Goal: Find specific page/section: Find specific page/section

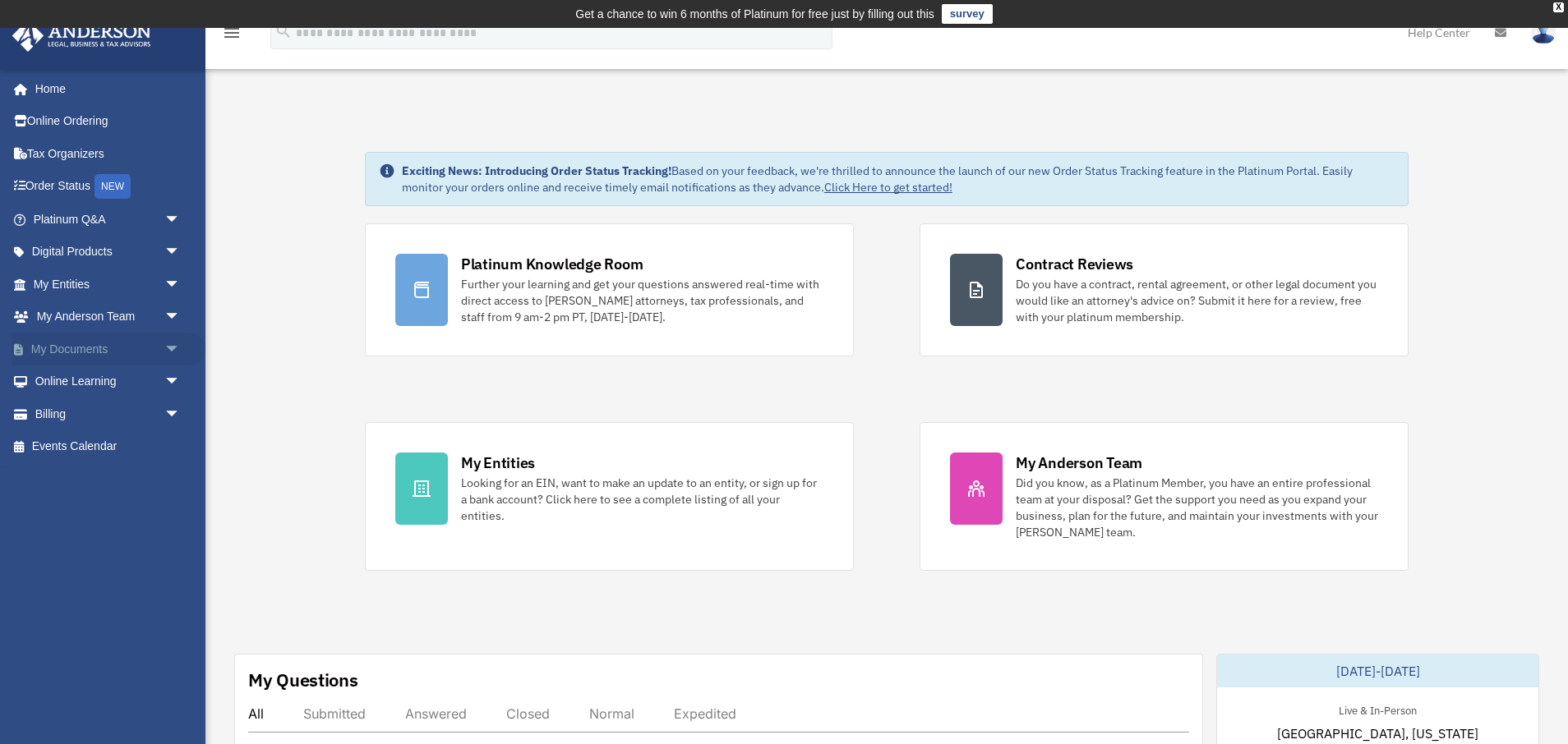
click at [165, 347] on span "arrow_drop_down" at bounding box center [181, 349] width 33 height 33
click at [72, 385] on link "Box" at bounding box center [115, 381] width 182 height 33
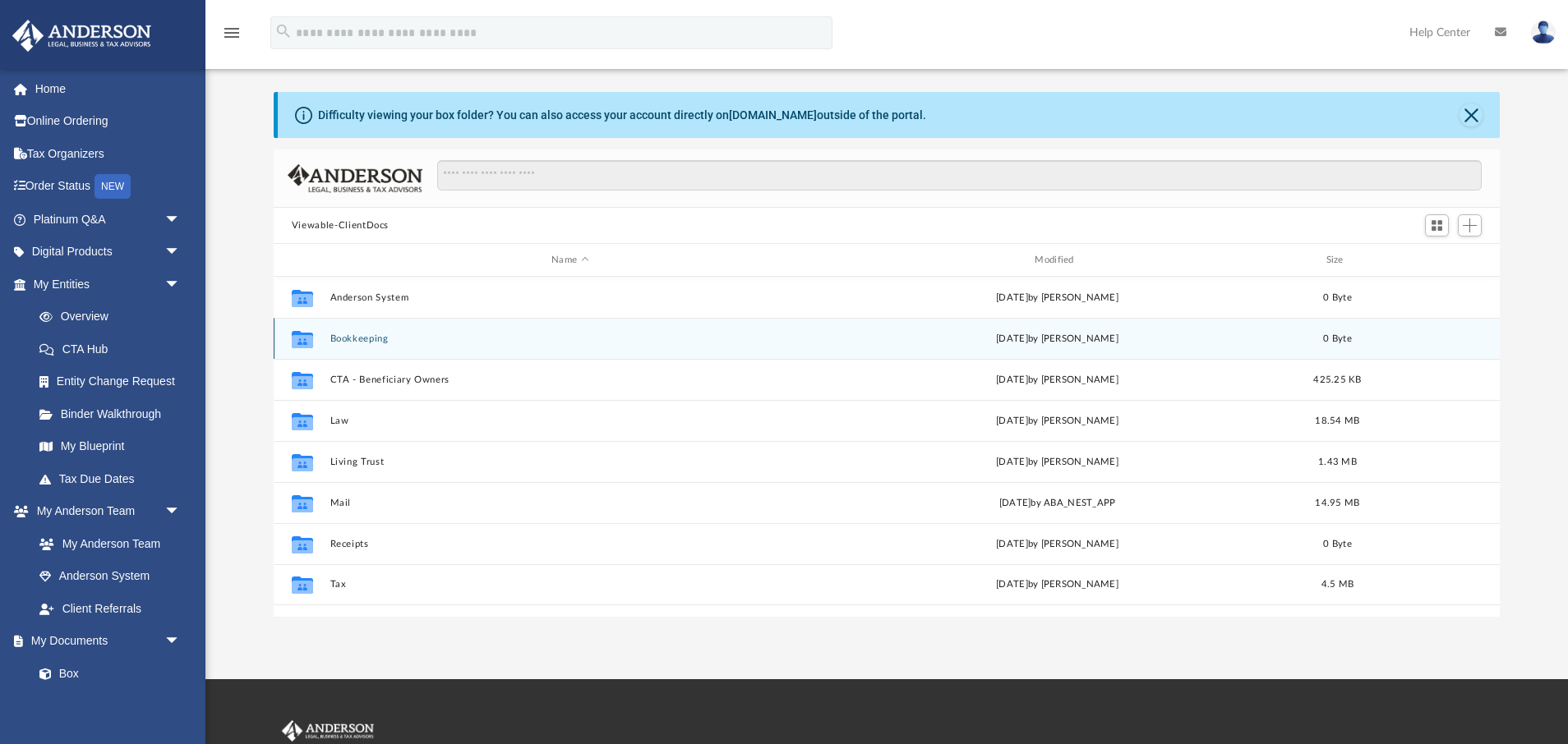
scroll to position [69, 0]
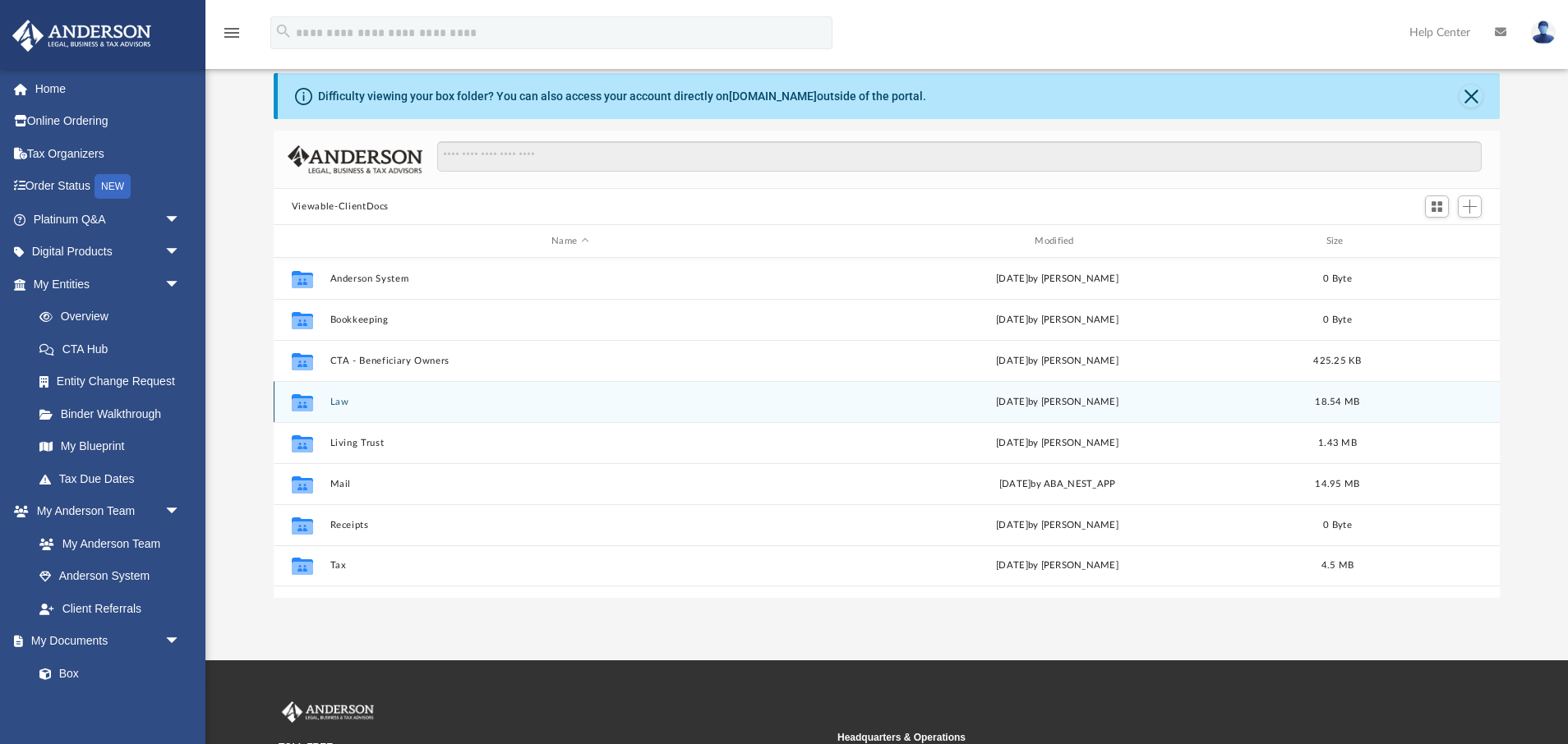
click at [307, 402] on icon "grid" at bounding box center [303, 405] width 22 height 13
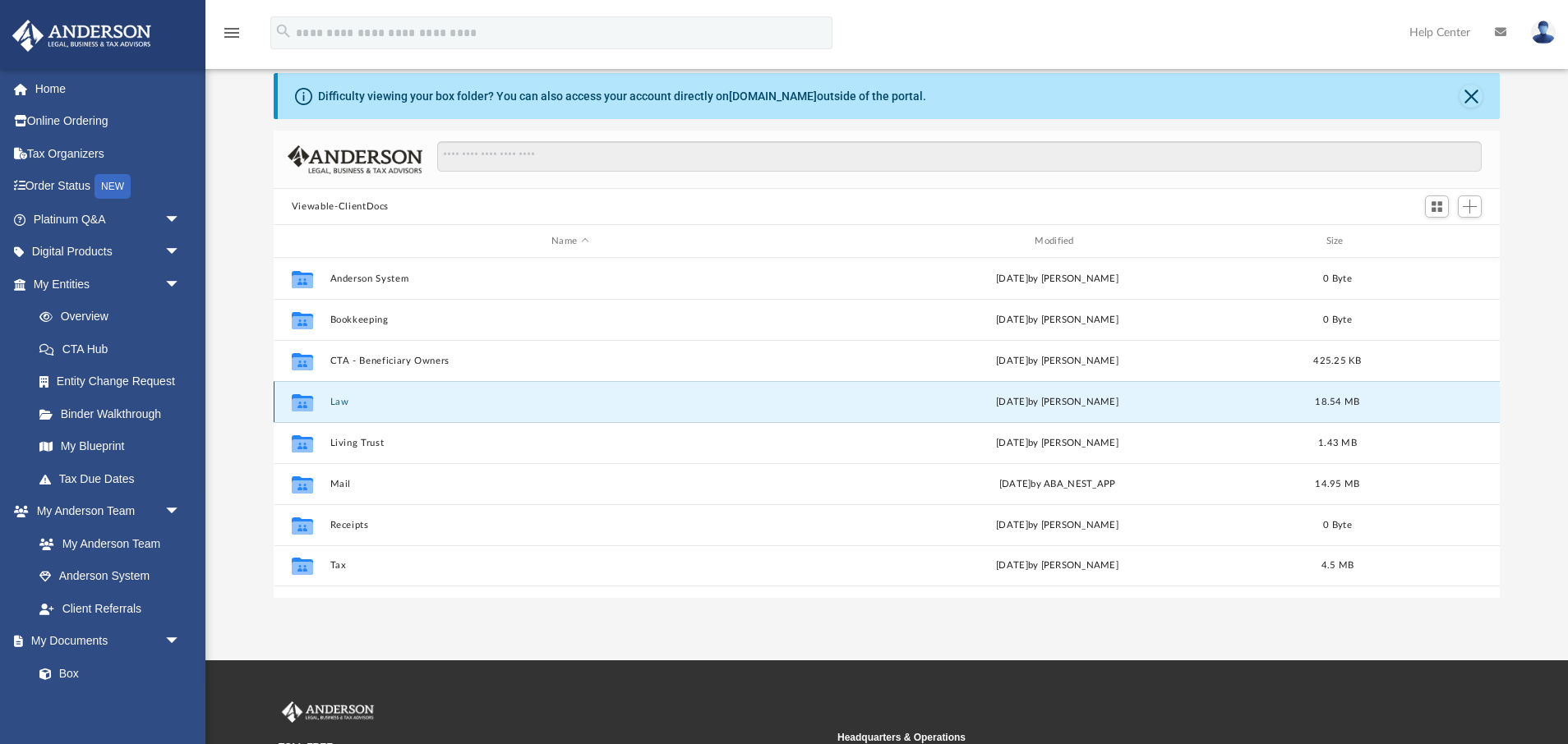
click at [335, 402] on button "Law" at bounding box center [569, 402] width 480 height 11
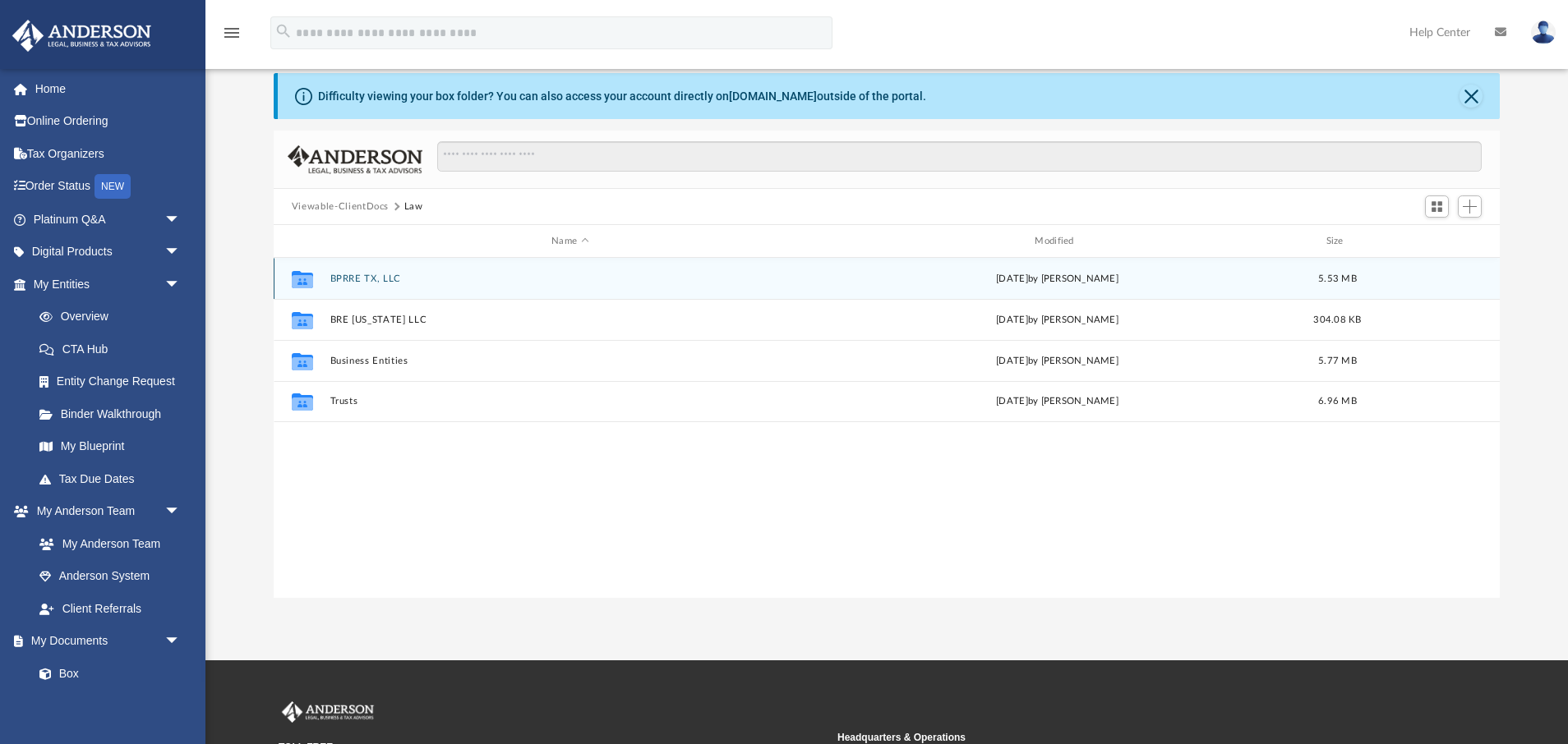
click at [404, 280] on button "BPRRE TX, LLC" at bounding box center [569, 278] width 480 height 11
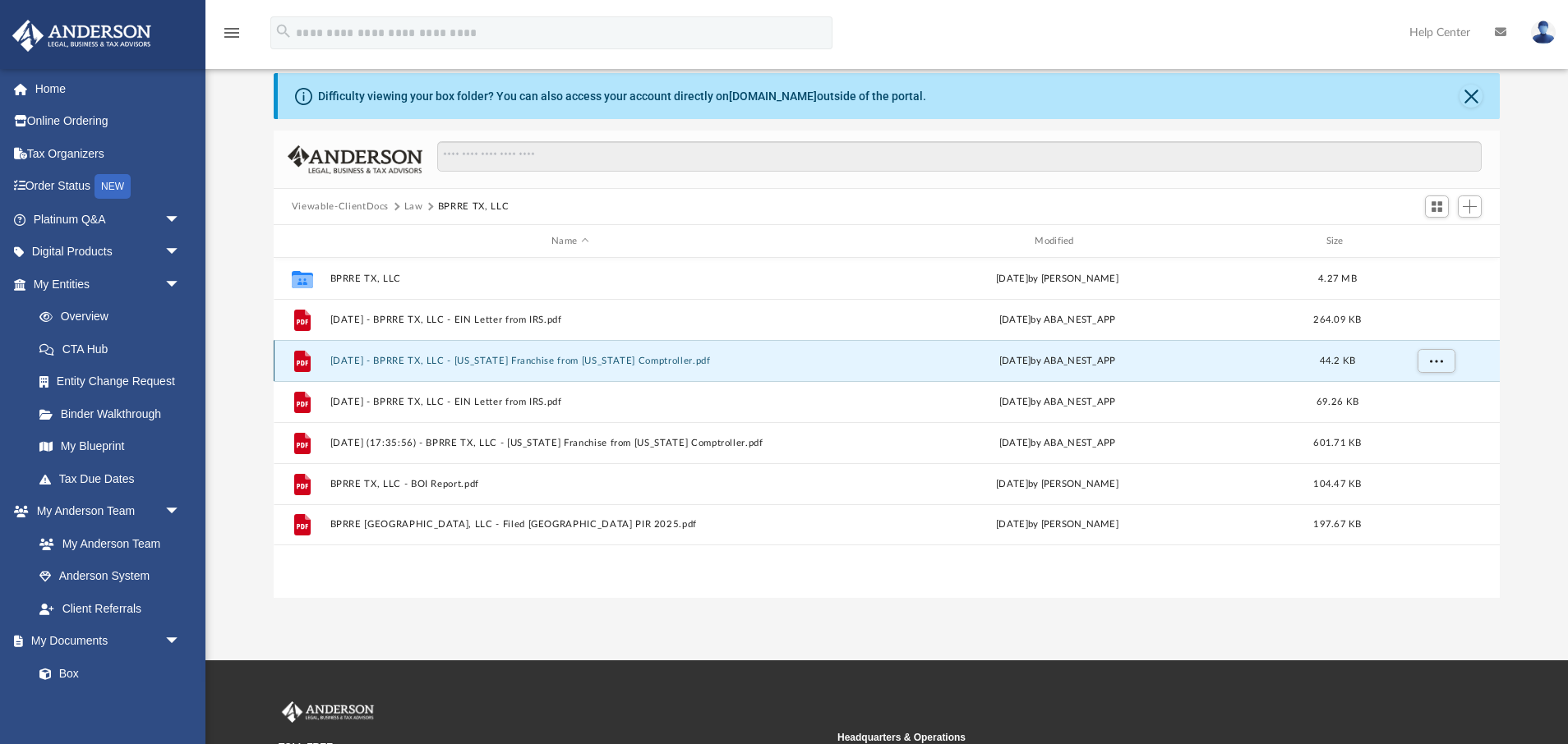
click at [434, 356] on button "2024.04.18 - BPRRE TX, LLC - Texas Franchise from Texas Comptroller.pdf" at bounding box center [569, 361] width 480 height 11
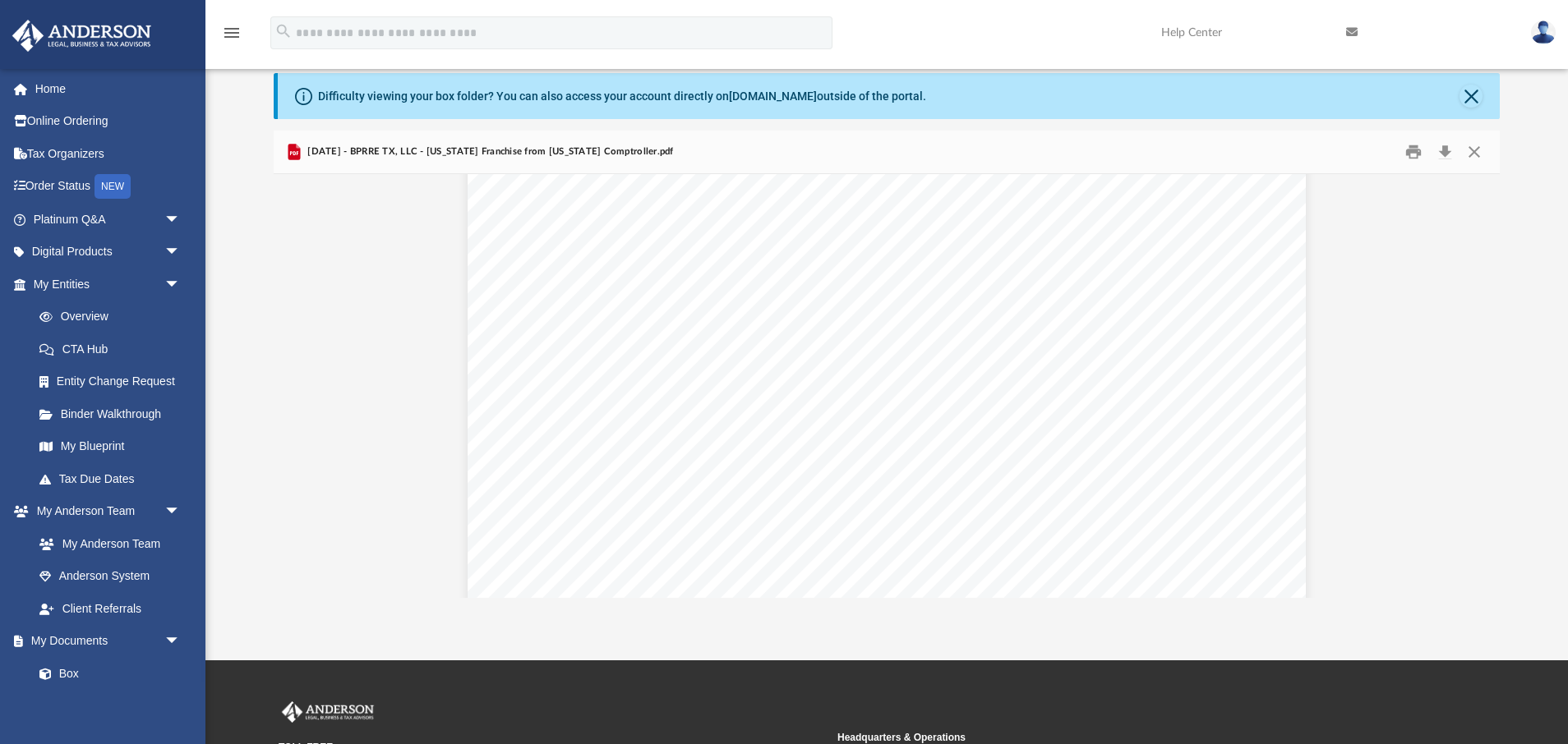
scroll to position [522, 0]
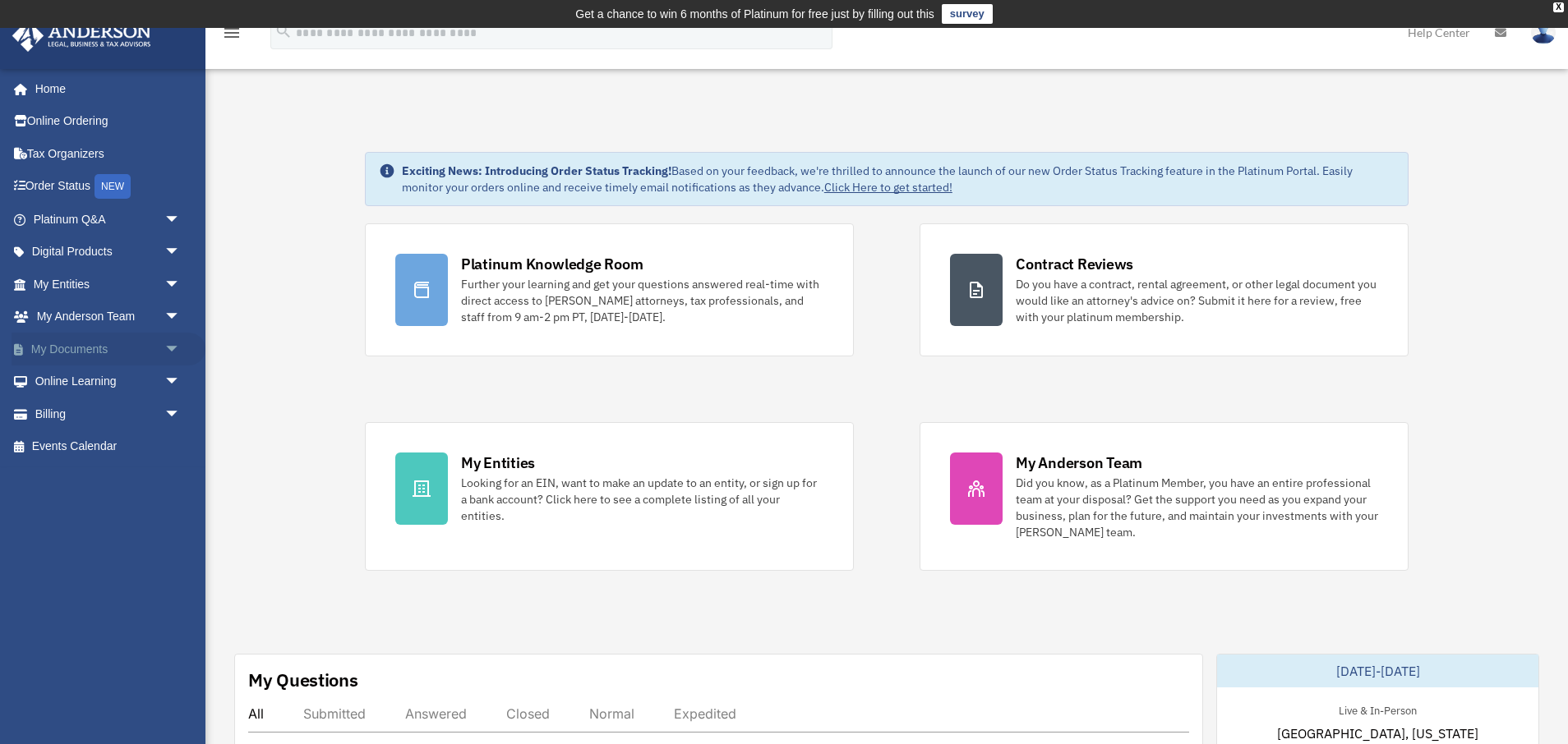
click at [156, 345] on link "My Documents arrow_drop_down" at bounding box center [109, 349] width 194 height 33
click at [168, 348] on span "arrow_drop_down" at bounding box center [181, 349] width 33 height 33
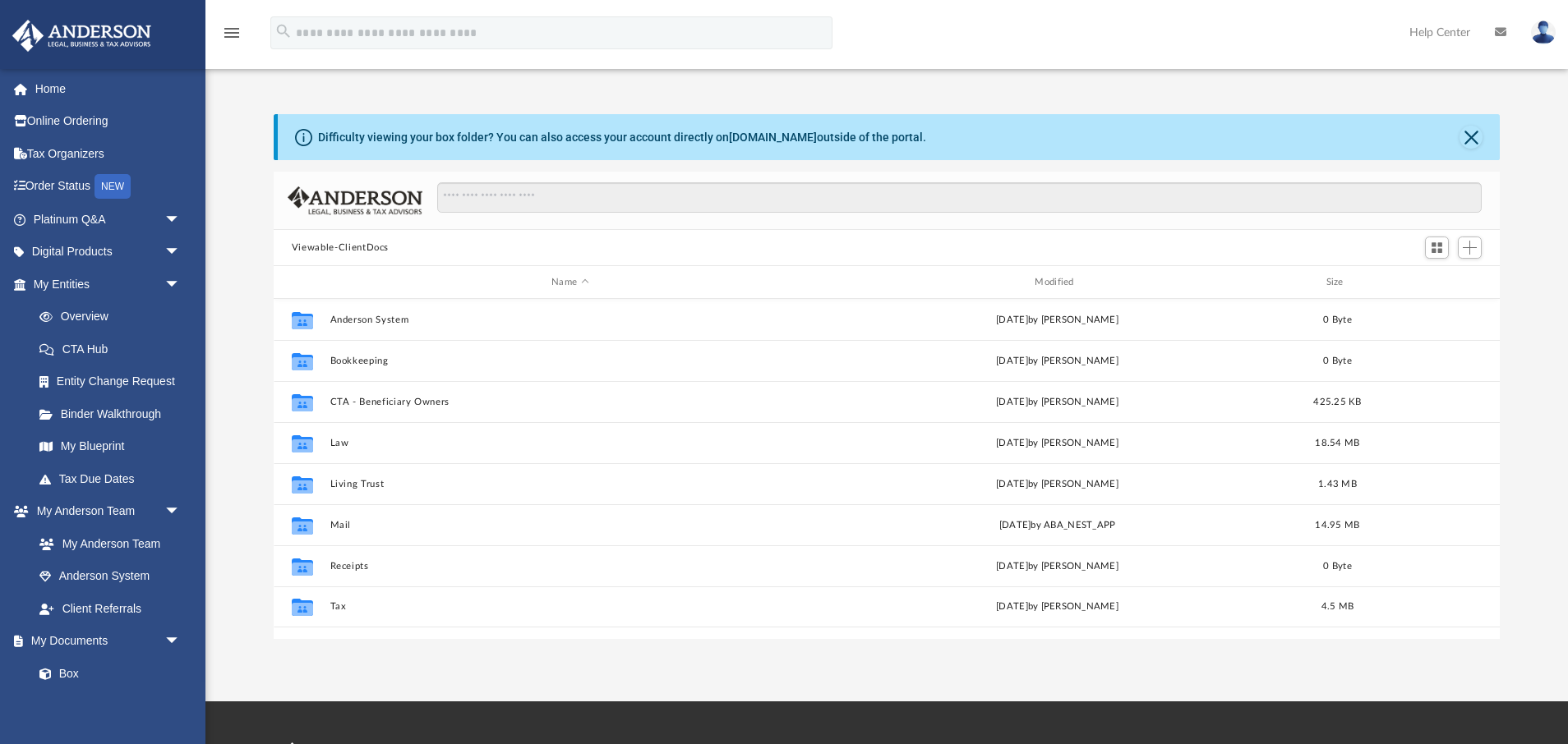
scroll to position [373, 1226]
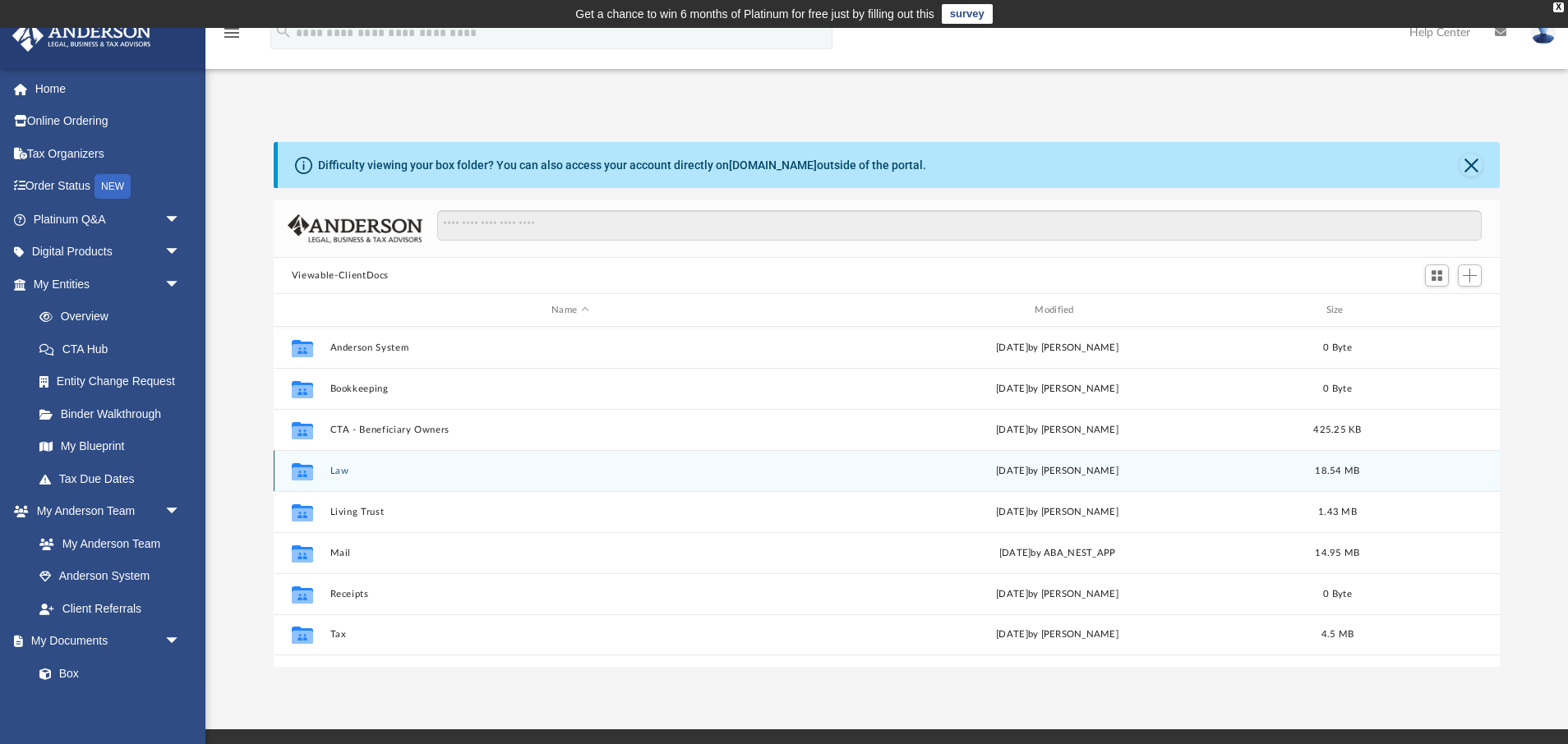
click at [375, 476] on div "Collaborated Folder Law Wed May 14 2025 by Jamie Bucao 18.54 MB" at bounding box center [886, 471] width 1226 height 41
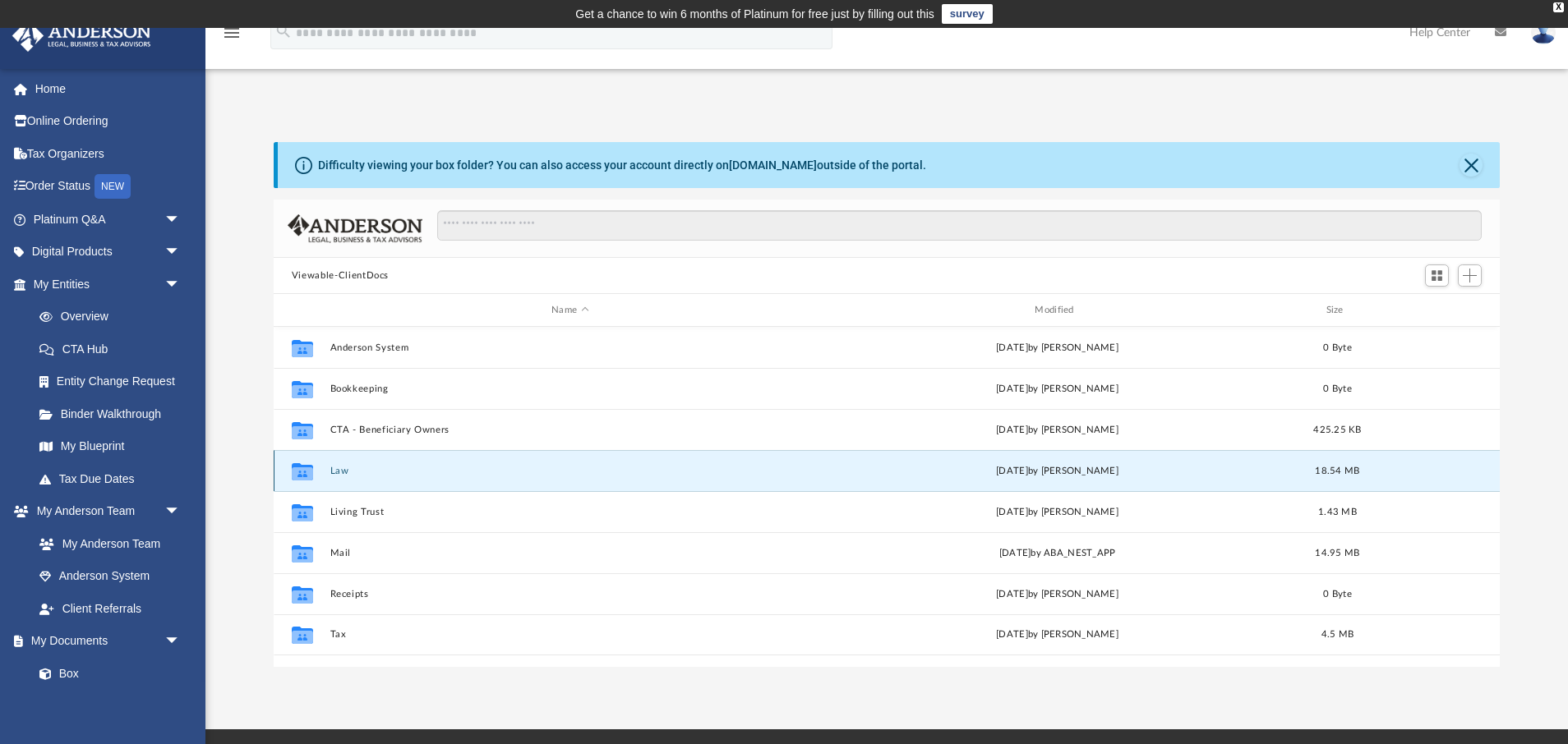
click at [295, 468] on icon "grid" at bounding box center [303, 473] width 22 height 13
click at [343, 469] on button "Law" at bounding box center [569, 471] width 480 height 11
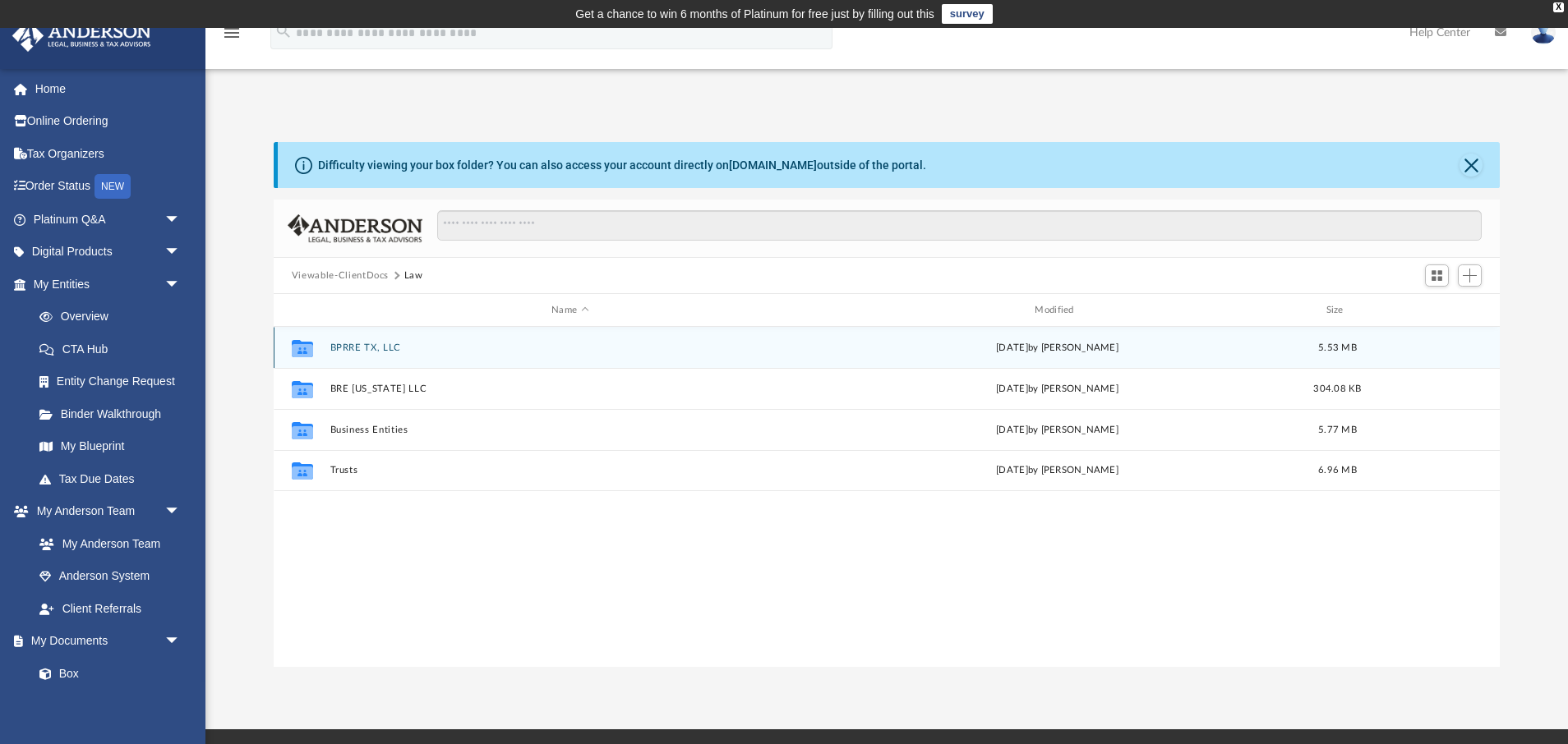
click at [344, 347] on button "BPRRE TX, LLC" at bounding box center [569, 348] width 480 height 11
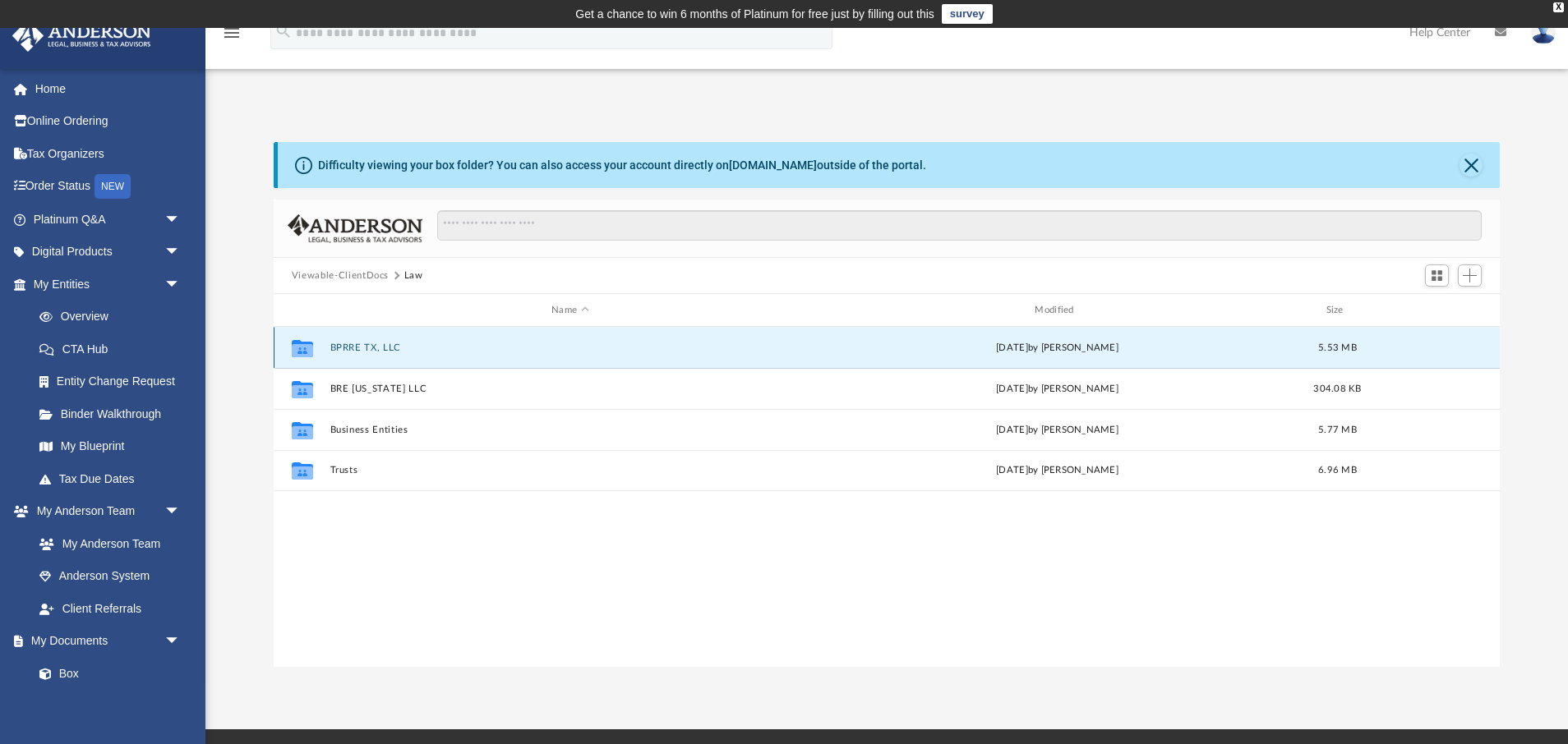
click at [344, 347] on button "BPRRE TX, LLC" at bounding box center [569, 348] width 480 height 11
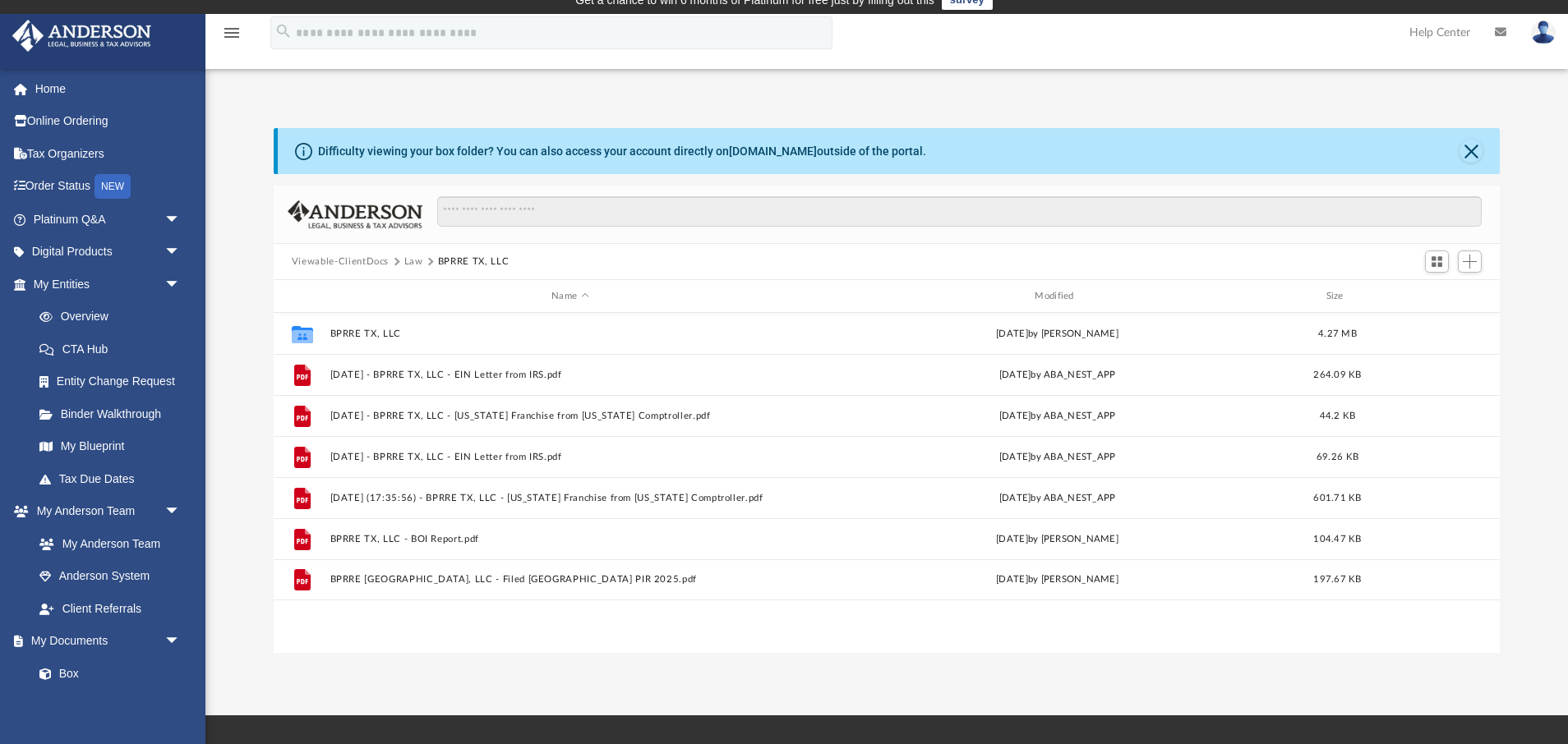
scroll to position [13, 0]
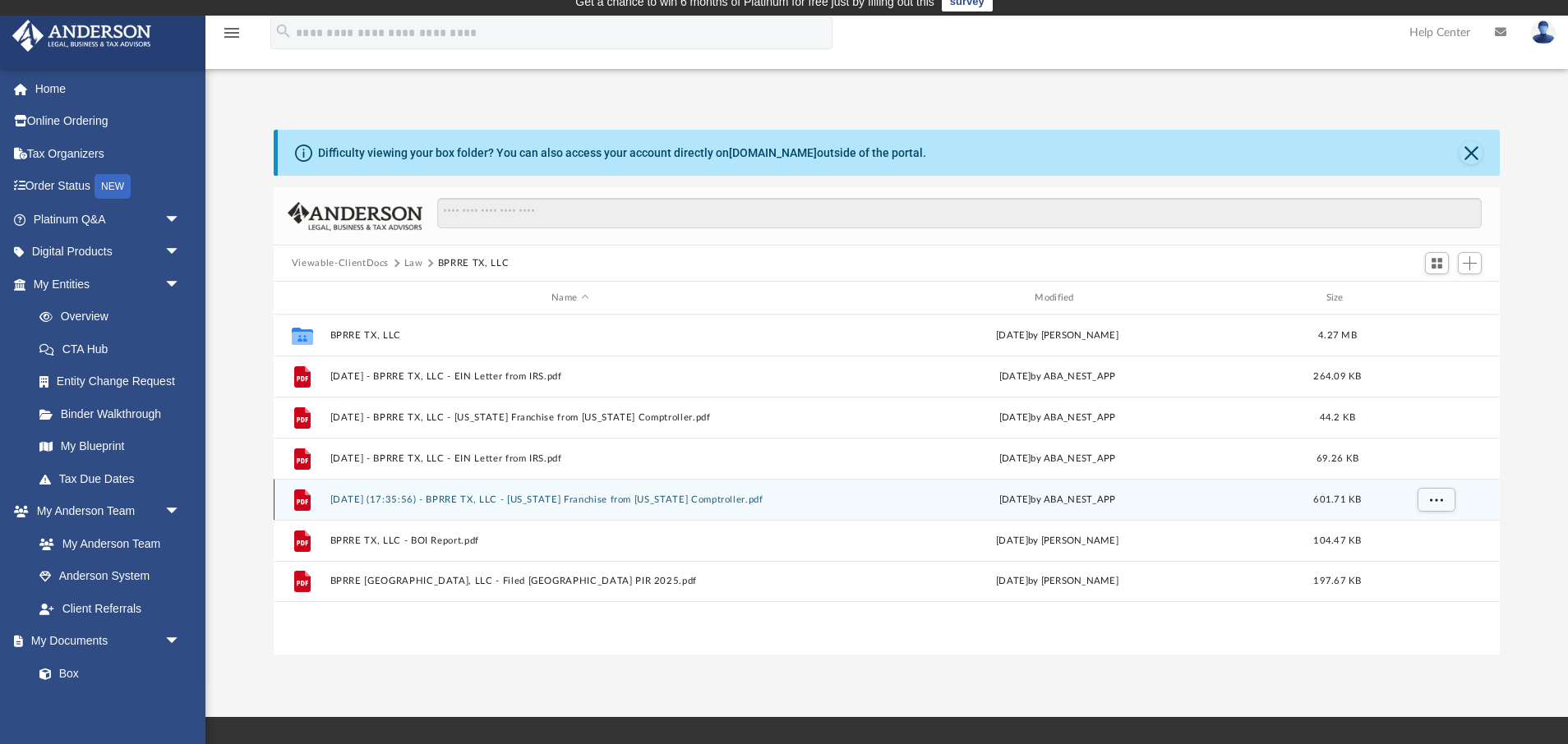
click at [430, 497] on button "2025.01.29 (17:35:56) - BPRRE TX, LLC - Texas Franchise from Texas Comptroller.…" at bounding box center [569, 500] width 480 height 11
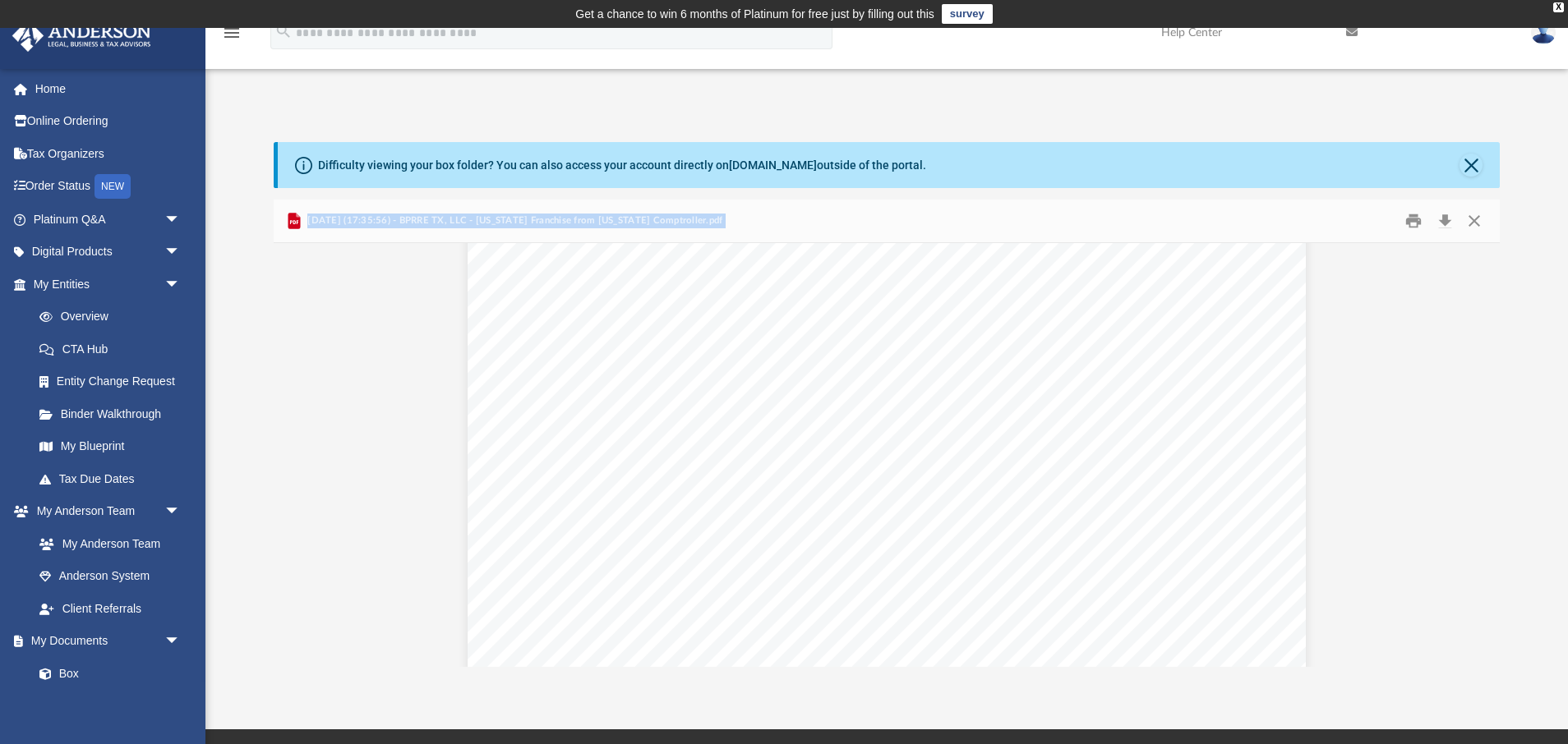
scroll to position [69, 0]
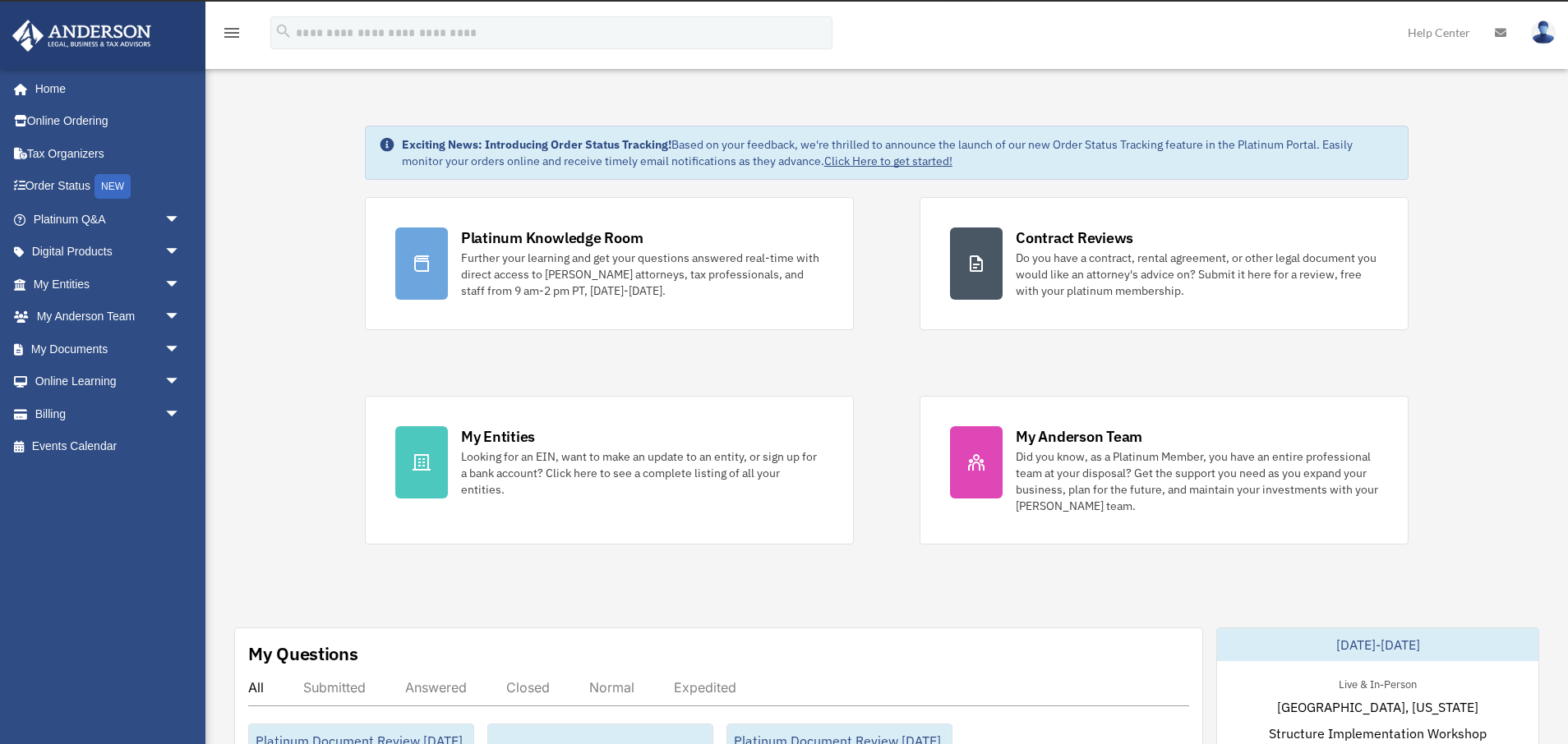
scroll to position [28, 0]
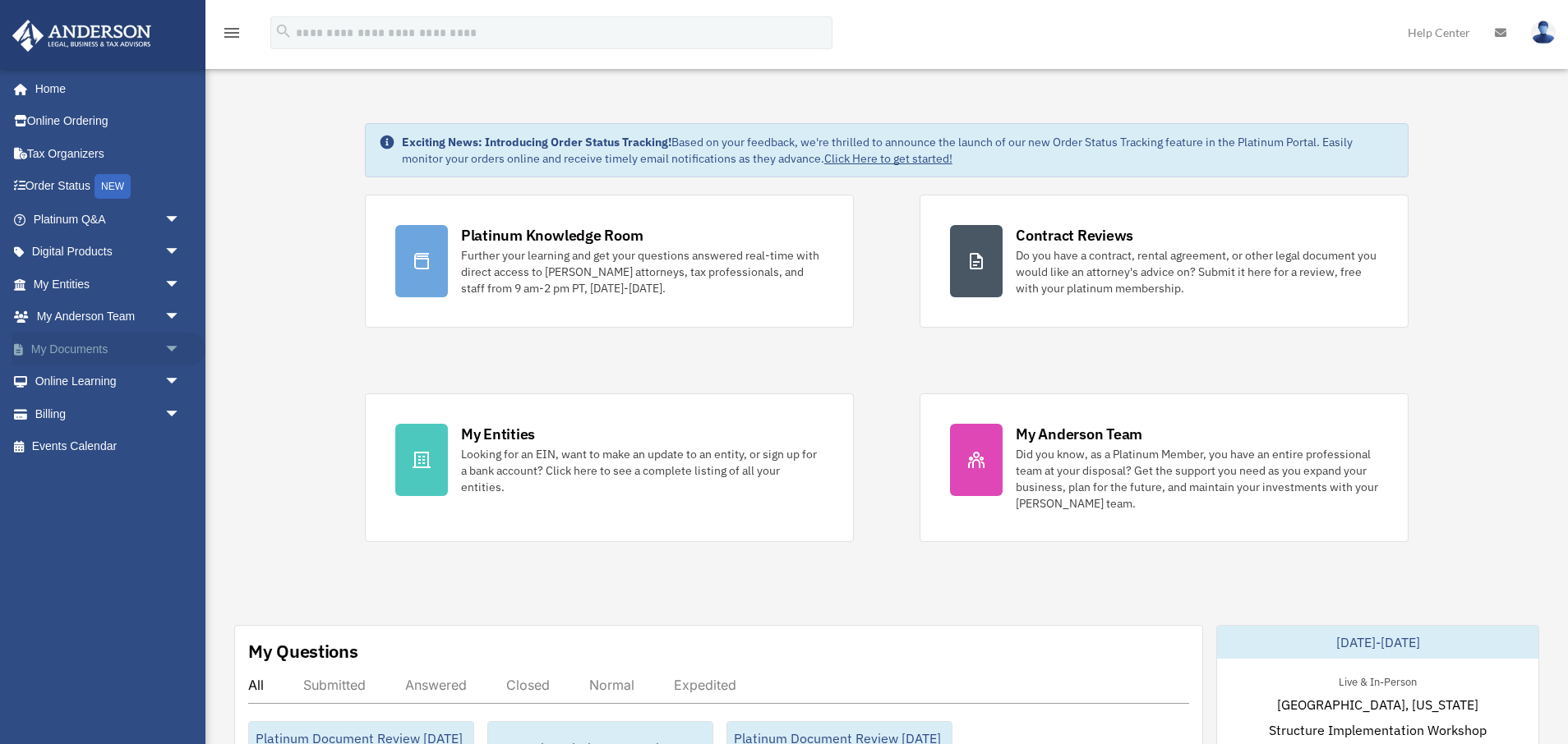
click at [175, 345] on span "arrow_drop_down" at bounding box center [181, 349] width 33 height 33
click at [104, 382] on link "Box" at bounding box center [115, 381] width 182 height 33
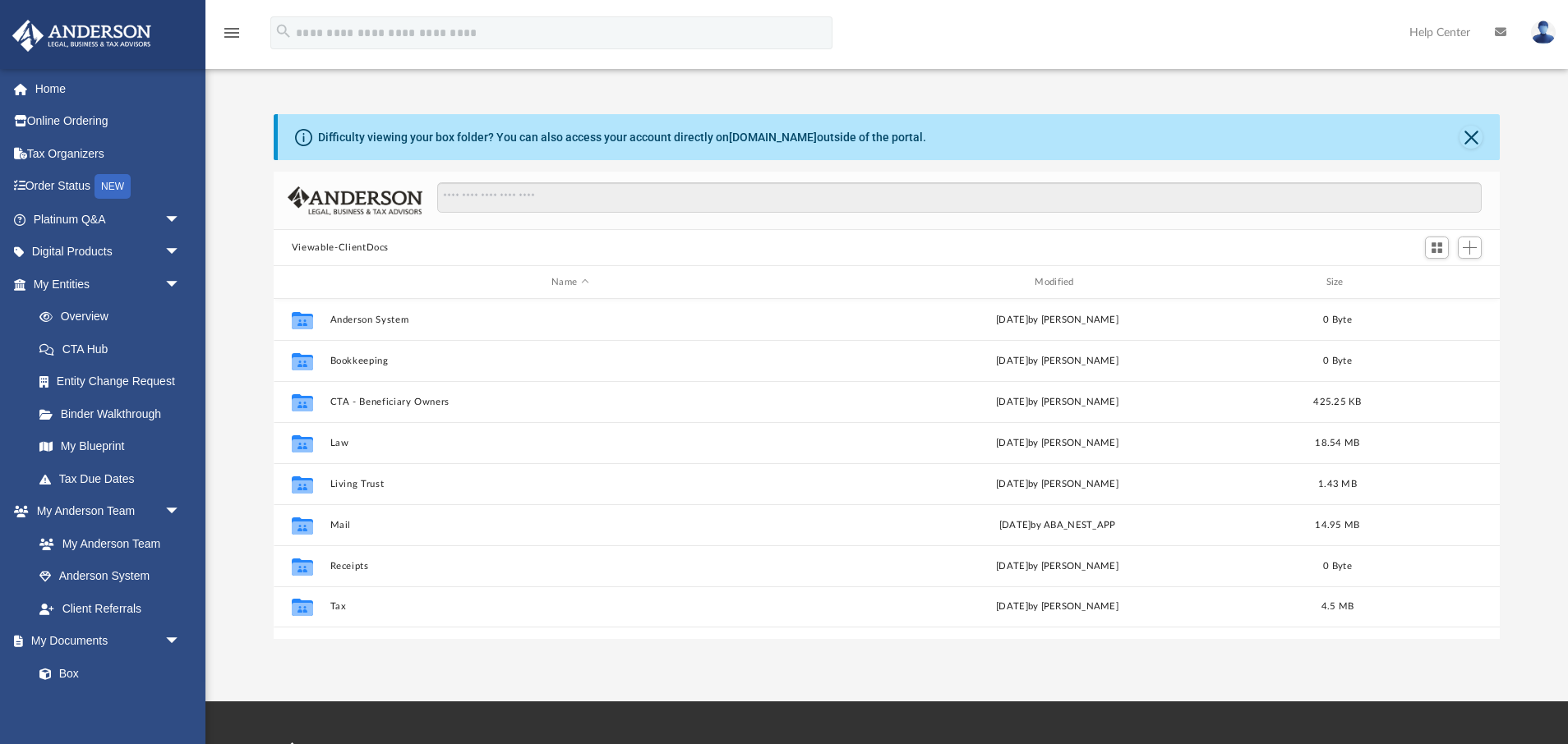
scroll to position [373, 1226]
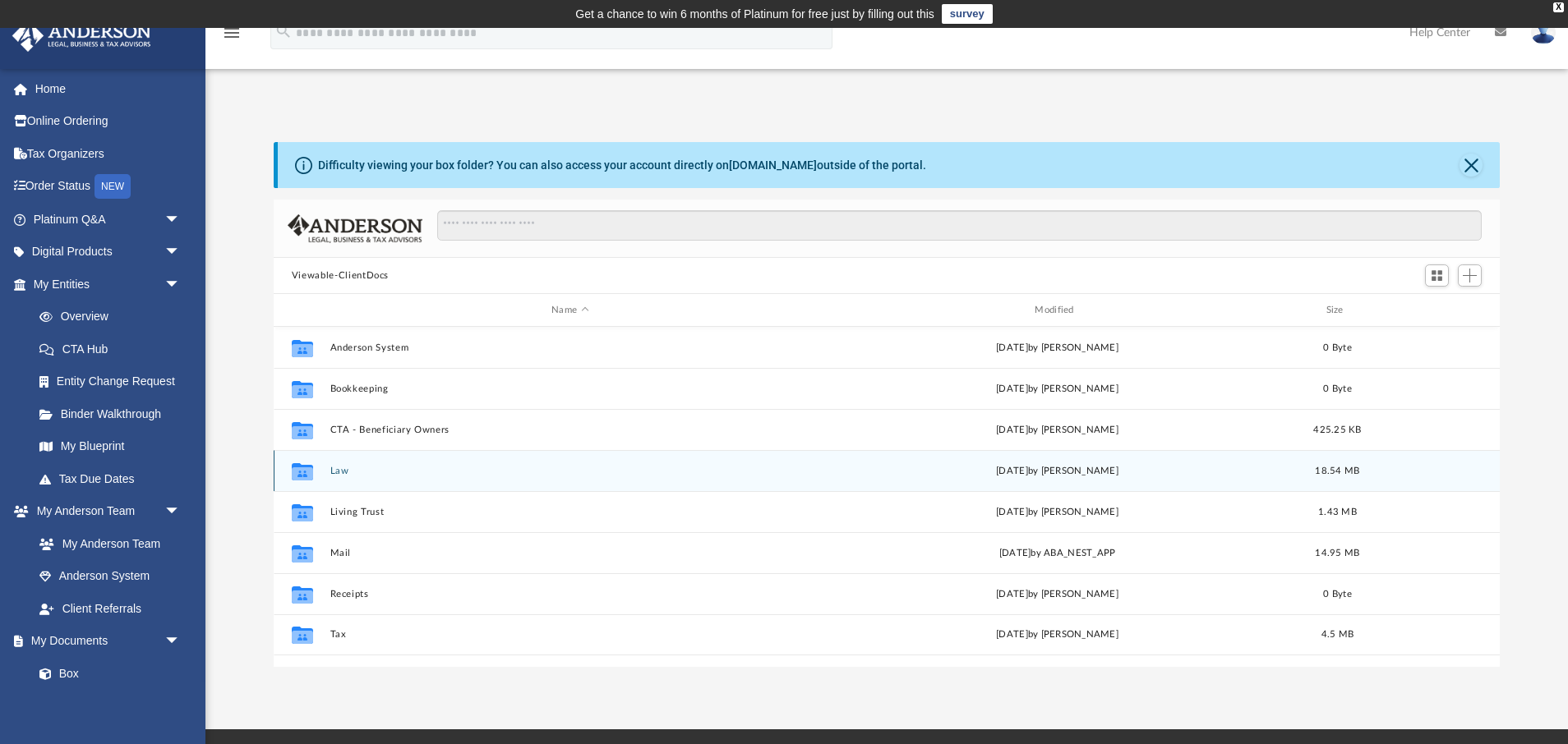
click at [309, 465] on icon "grid" at bounding box center [303, 471] width 22 height 18
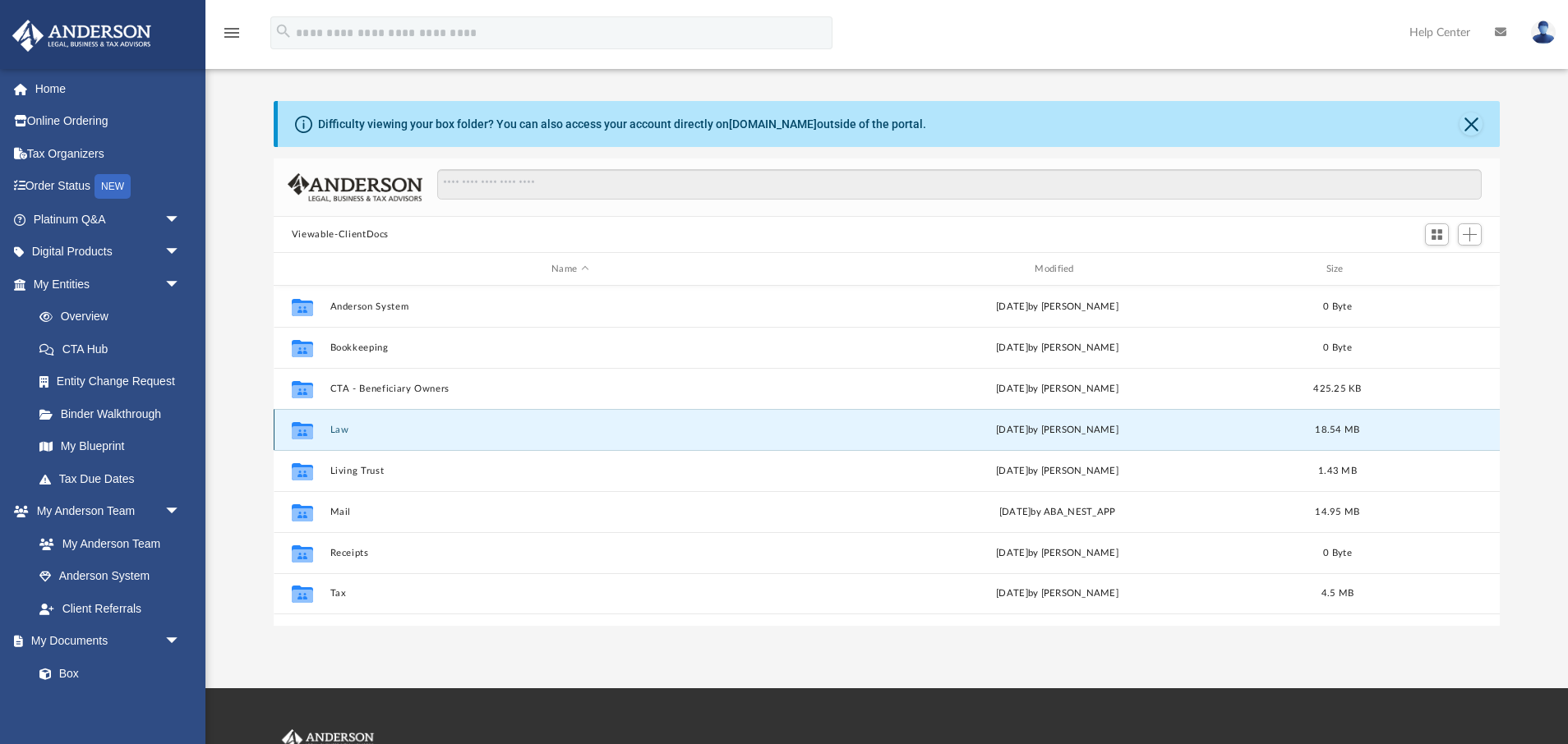
scroll to position [69, 0]
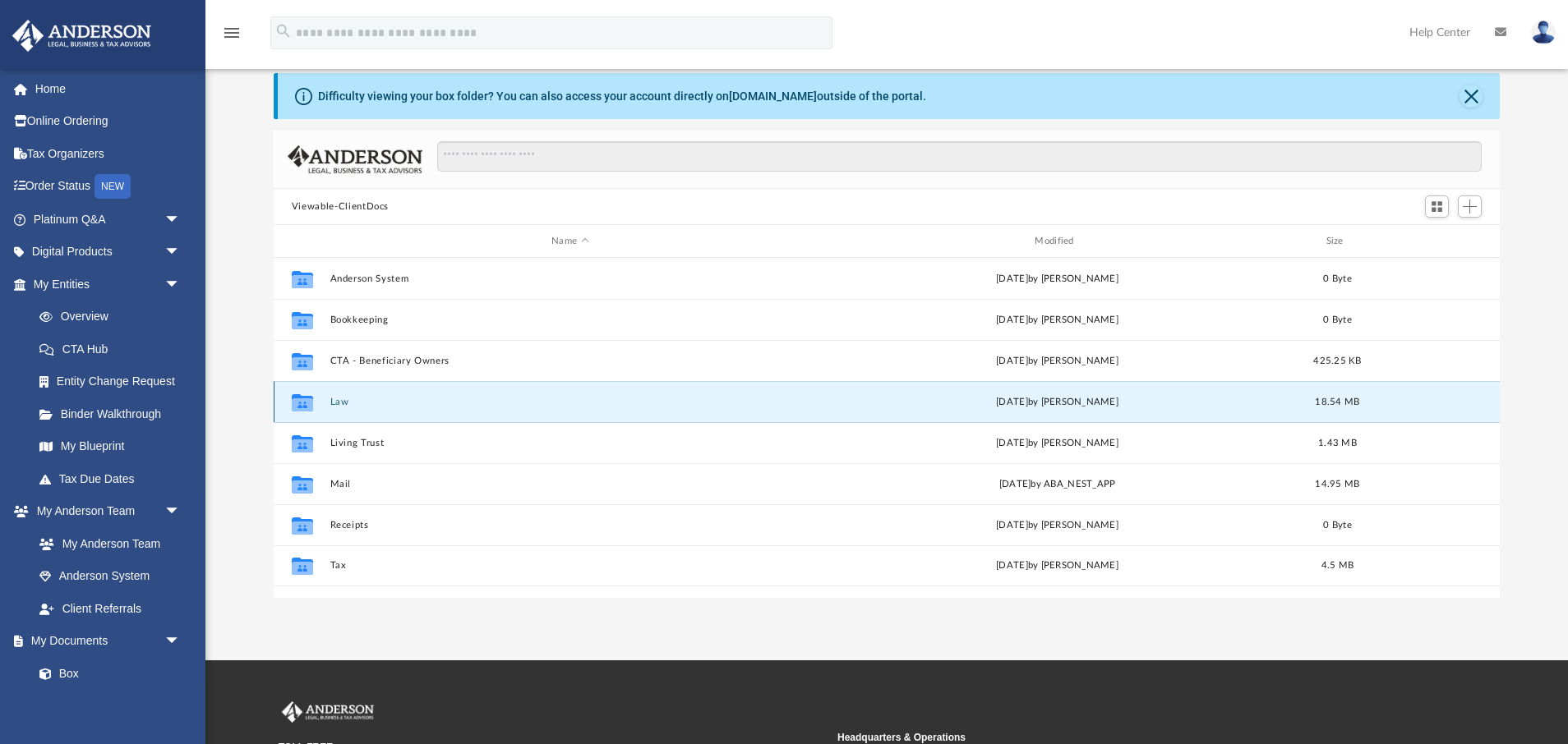
click at [337, 399] on button "Law" at bounding box center [569, 402] width 480 height 11
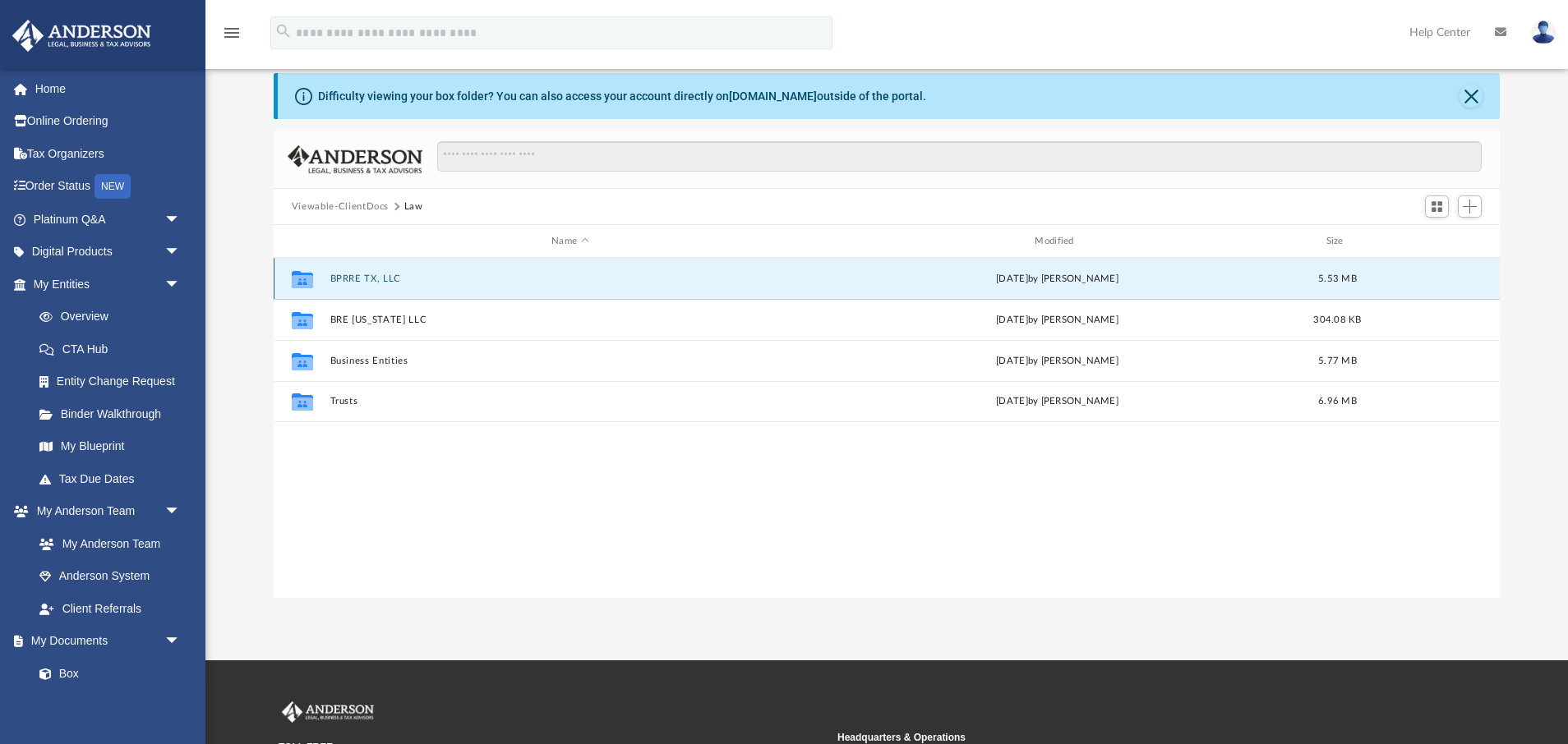
click at [388, 278] on button "BPRRE TX, LLC" at bounding box center [569, 278] width 480 height 11
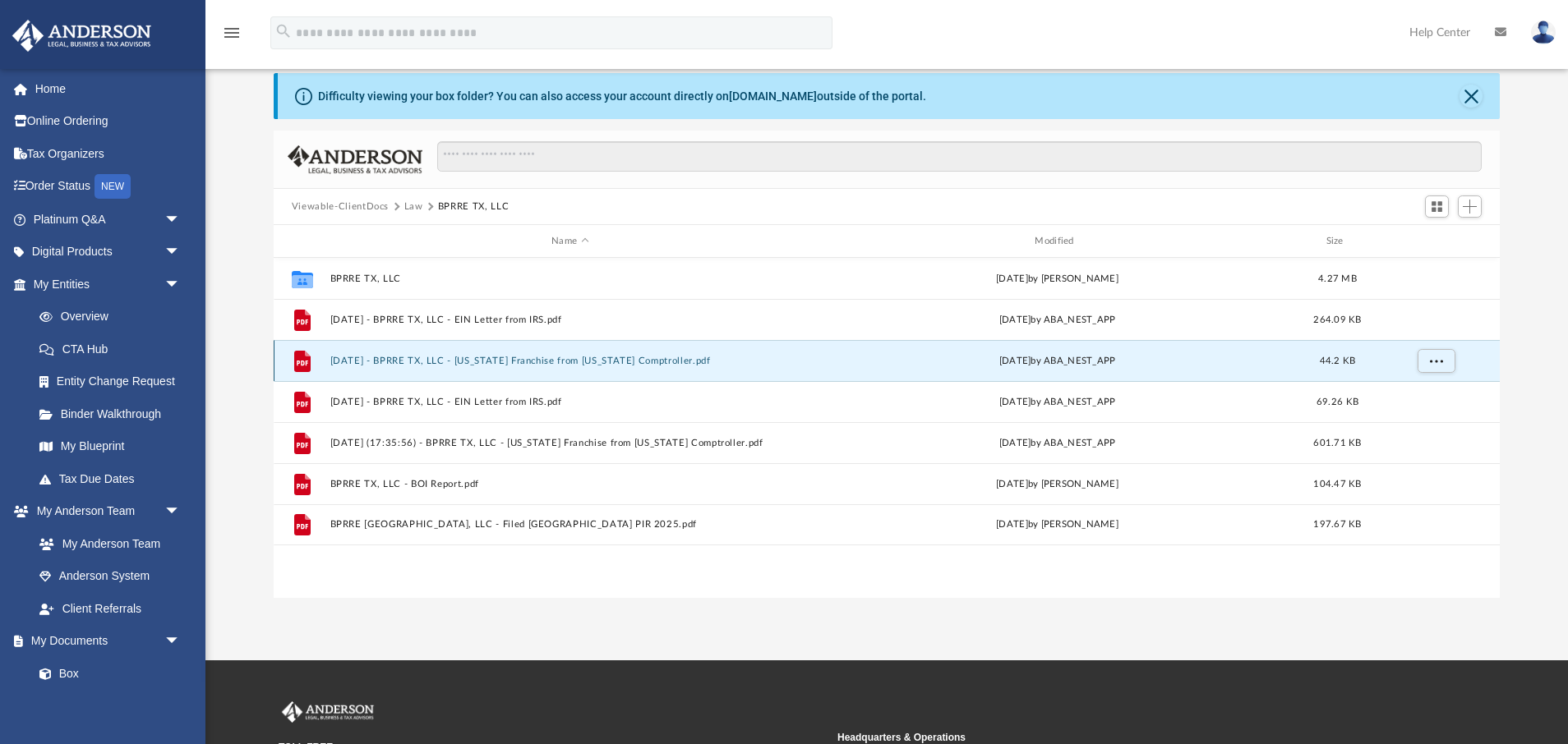
click at [525, 360] on button "2024.04.18 - BPRRE TX, LLC - Texas Franchise from Texas Comptroller.pdf" at bounding box center [569, 361] width 480 height 11
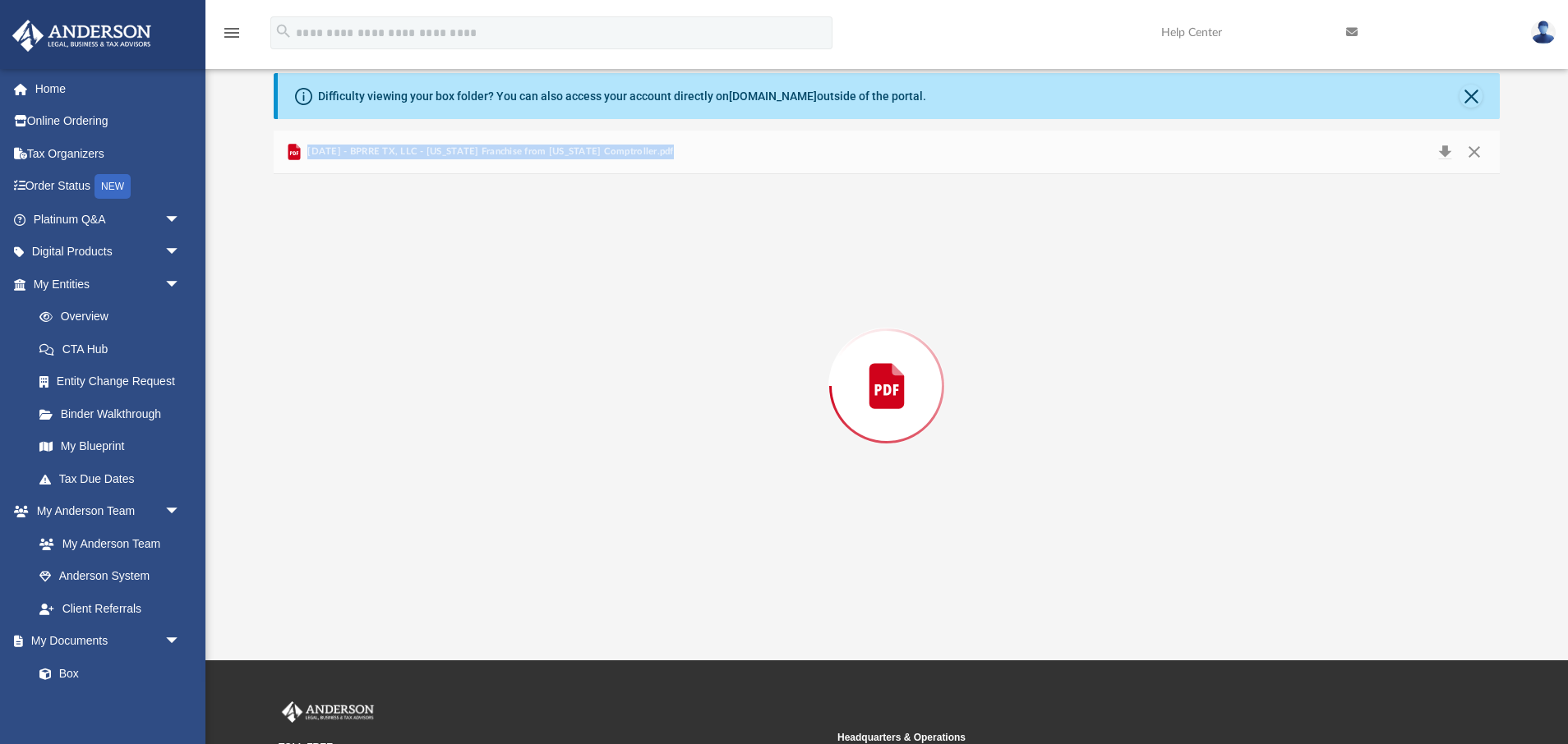
click at [525, 360] on div "Preview" at bounding box center [886, 385] width 1226 height 424
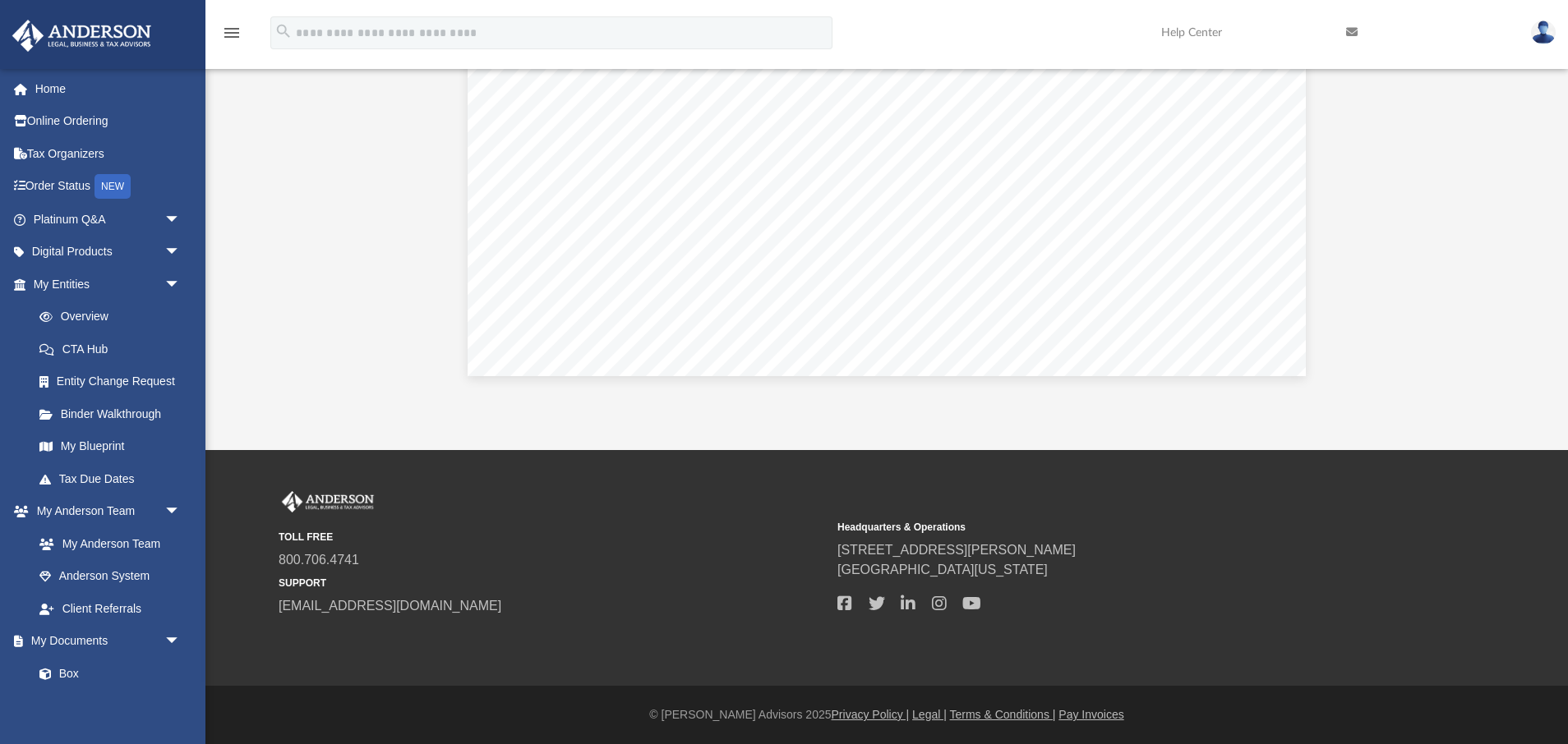
scroll to position [0, 0]
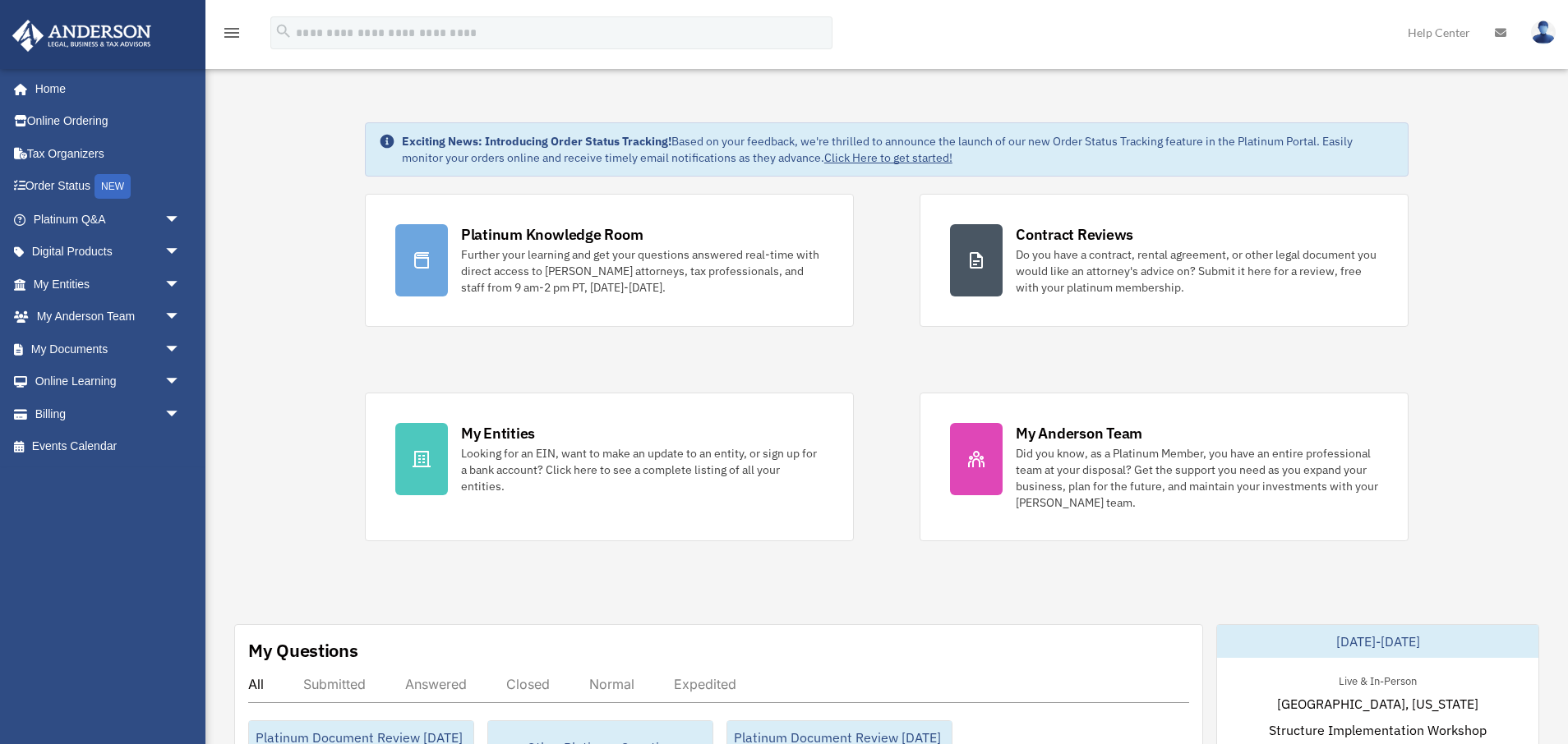
scroll to position [28, 0]
click at [153, 348] on link "My Documents arrow_drop_down" at bounding box center [109, 349] width 194 height 33
click at [171, 349] on span "arrow_drop_down" at bounding box center [181, 349] width 33 height 33
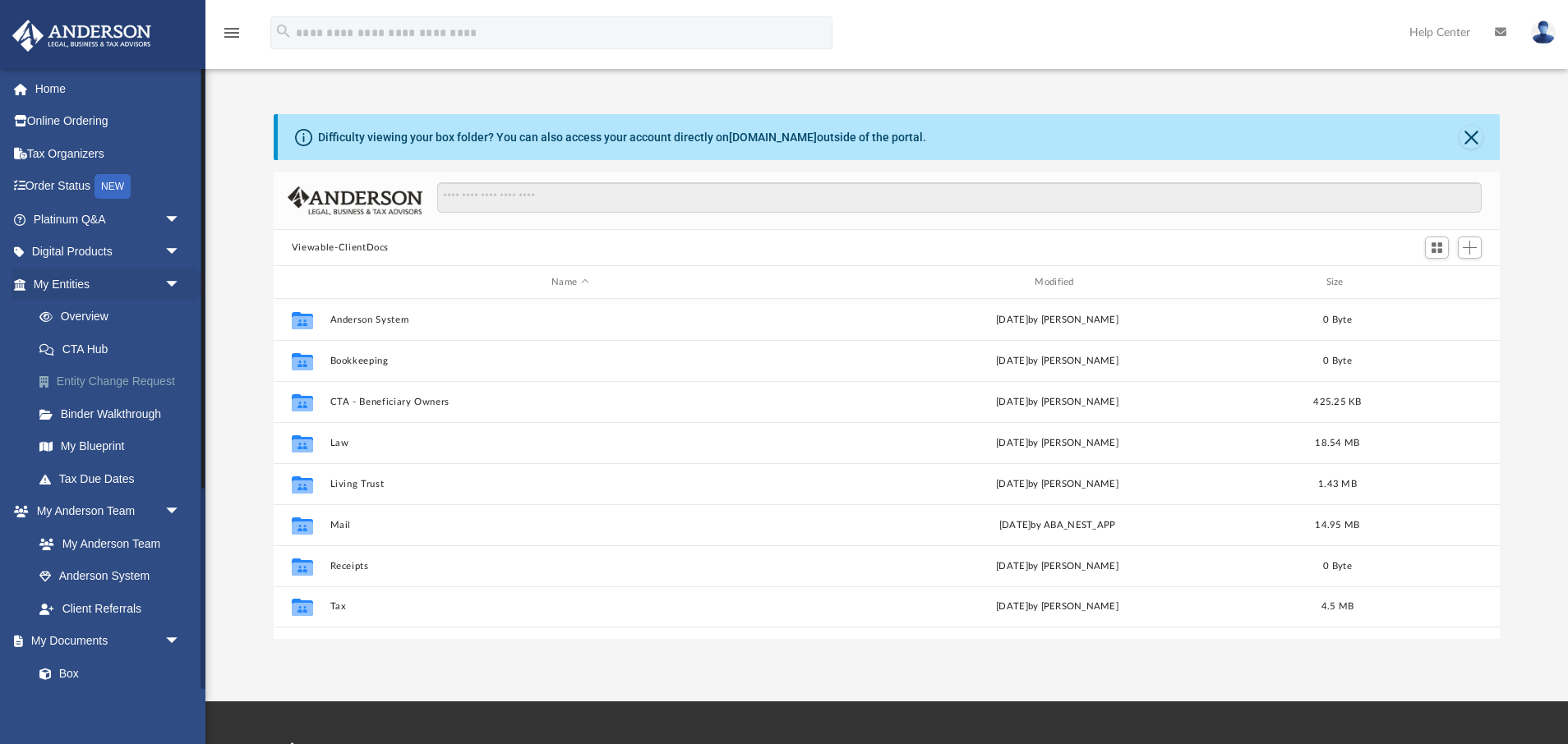
scroll to position [373, 1226]
